Goal: Communication & Community: Answer question/provide support

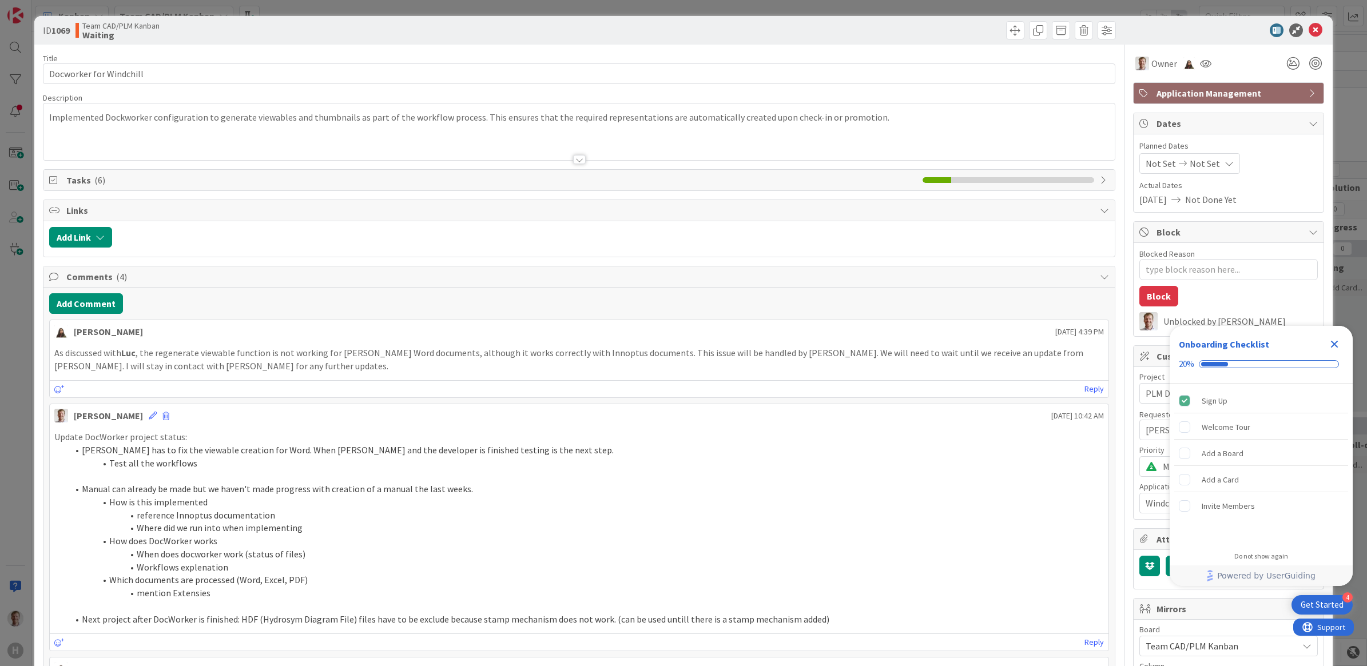
type textarea "x"
click at [58, 392] on icon at bounding box center [59, 390] width 10 height 8
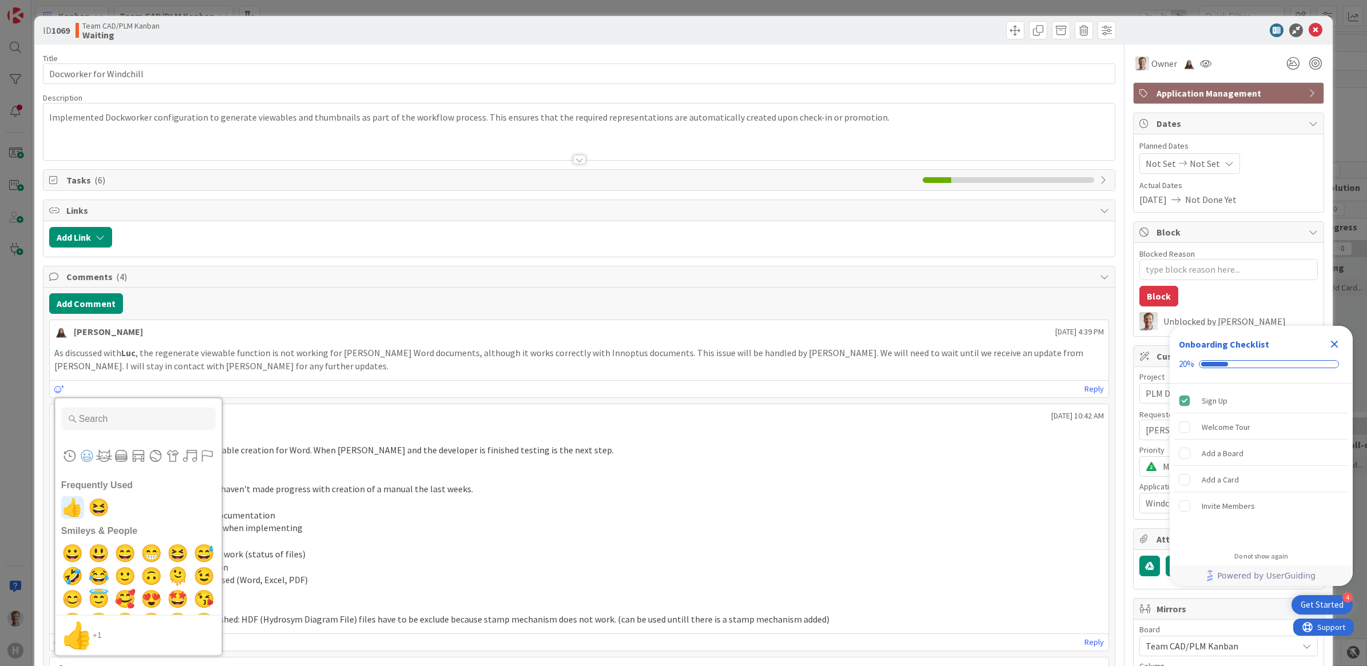
click at [73, 507] on span "👍" at bounding box center [72, 508] width 27 height 23
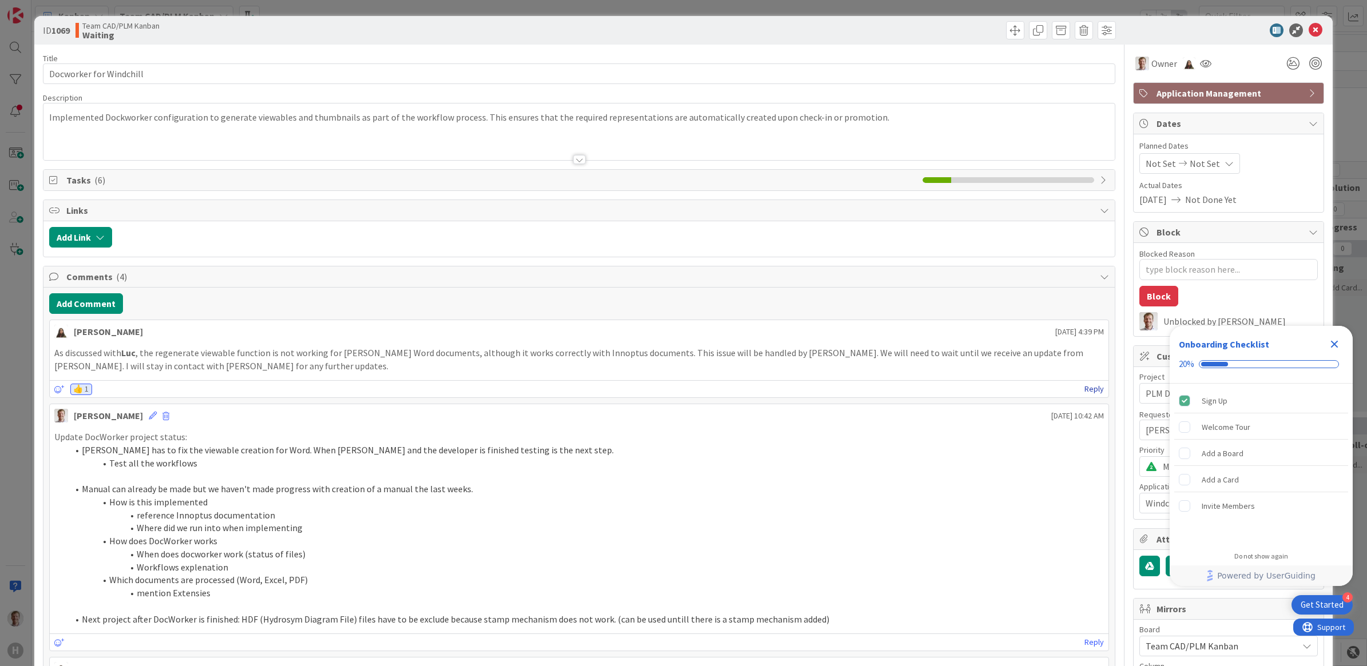
click at [1085, 387] on link "Reply" at bounding box center [1094, 389] width 19 height 14
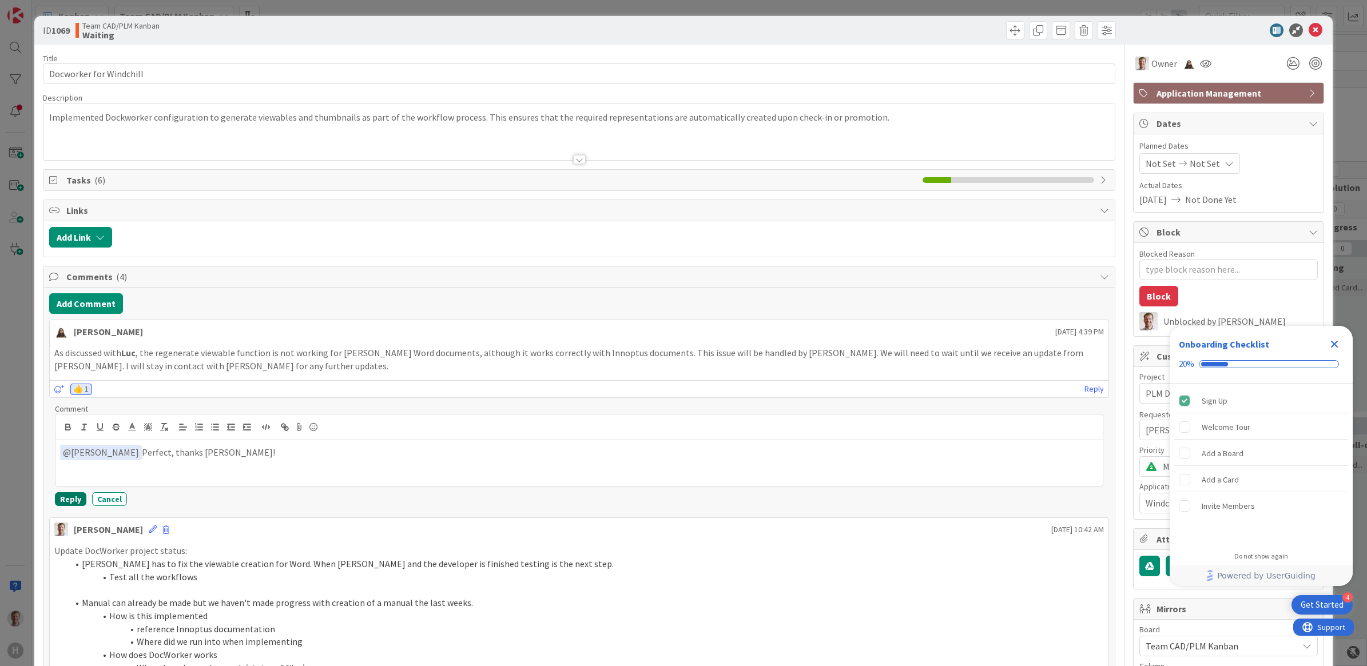
click at [65, 501] on button "Reply" at bounding box center [70, 500] width 31 height 14
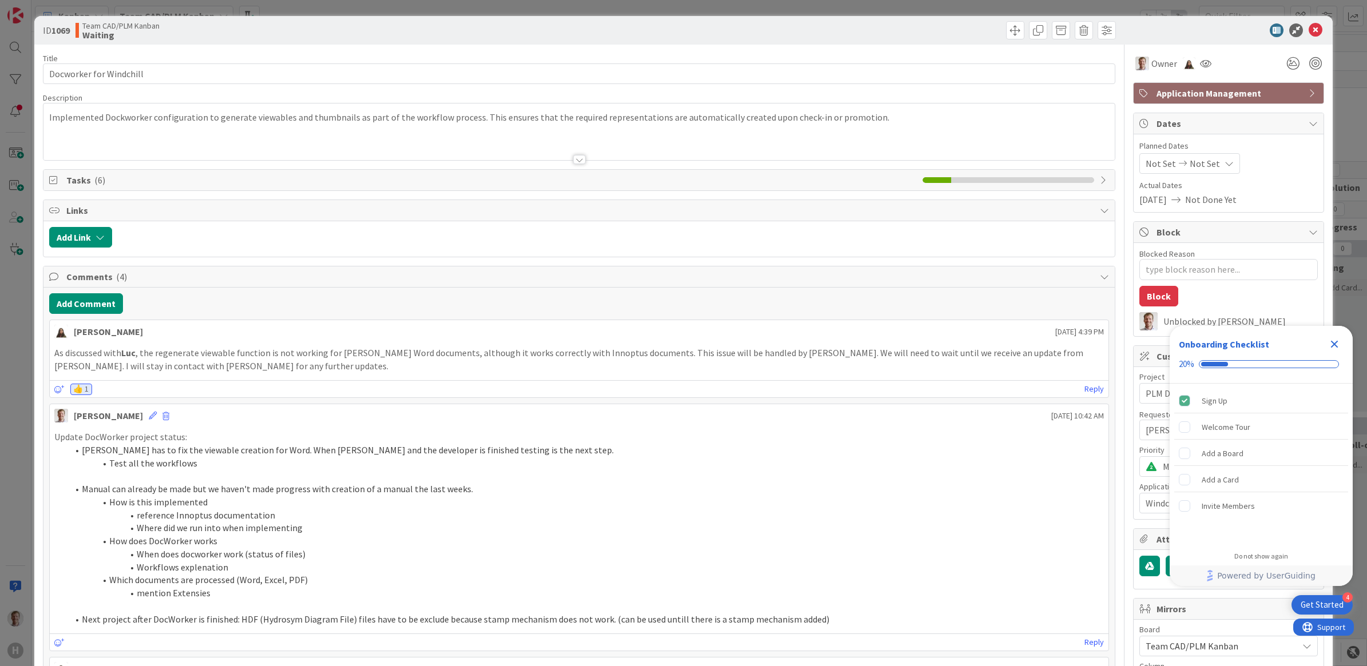
type textarea "x"
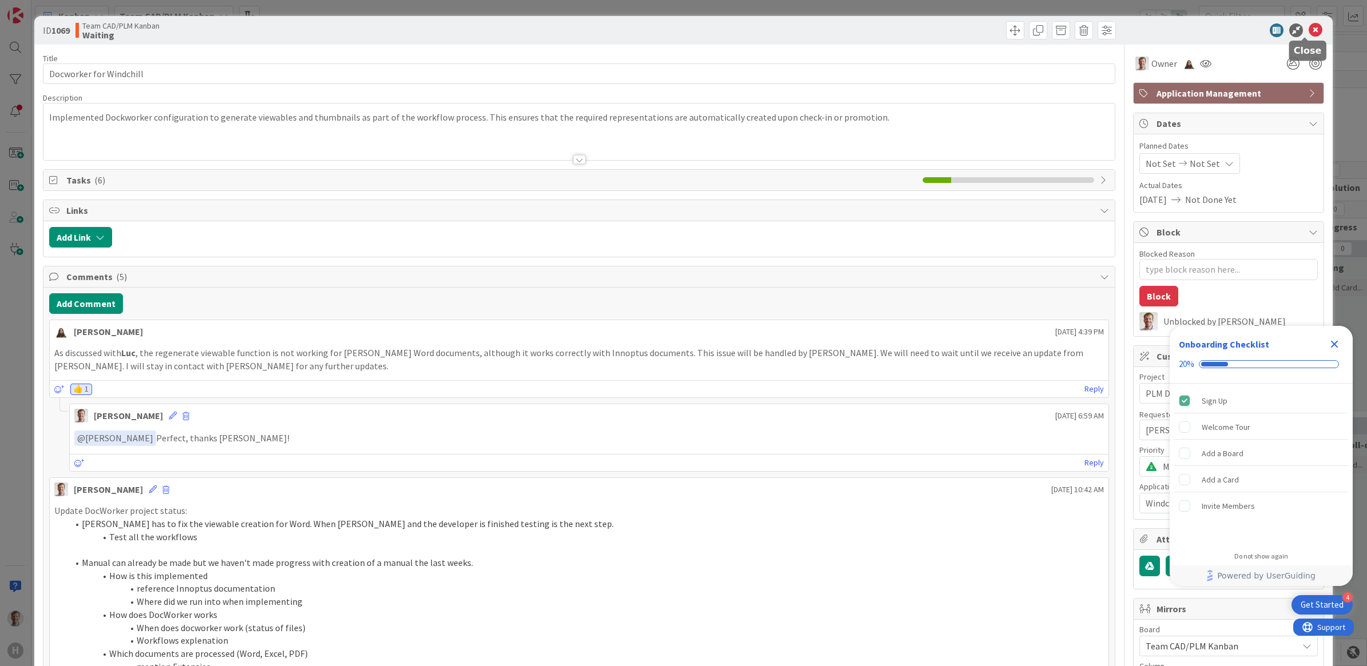
click at [1309, 27] on icon at bounding box center [1316, 30] width 14 height 14
